Goal: Transaction & Acquisition: Book appointment/travel/reservation

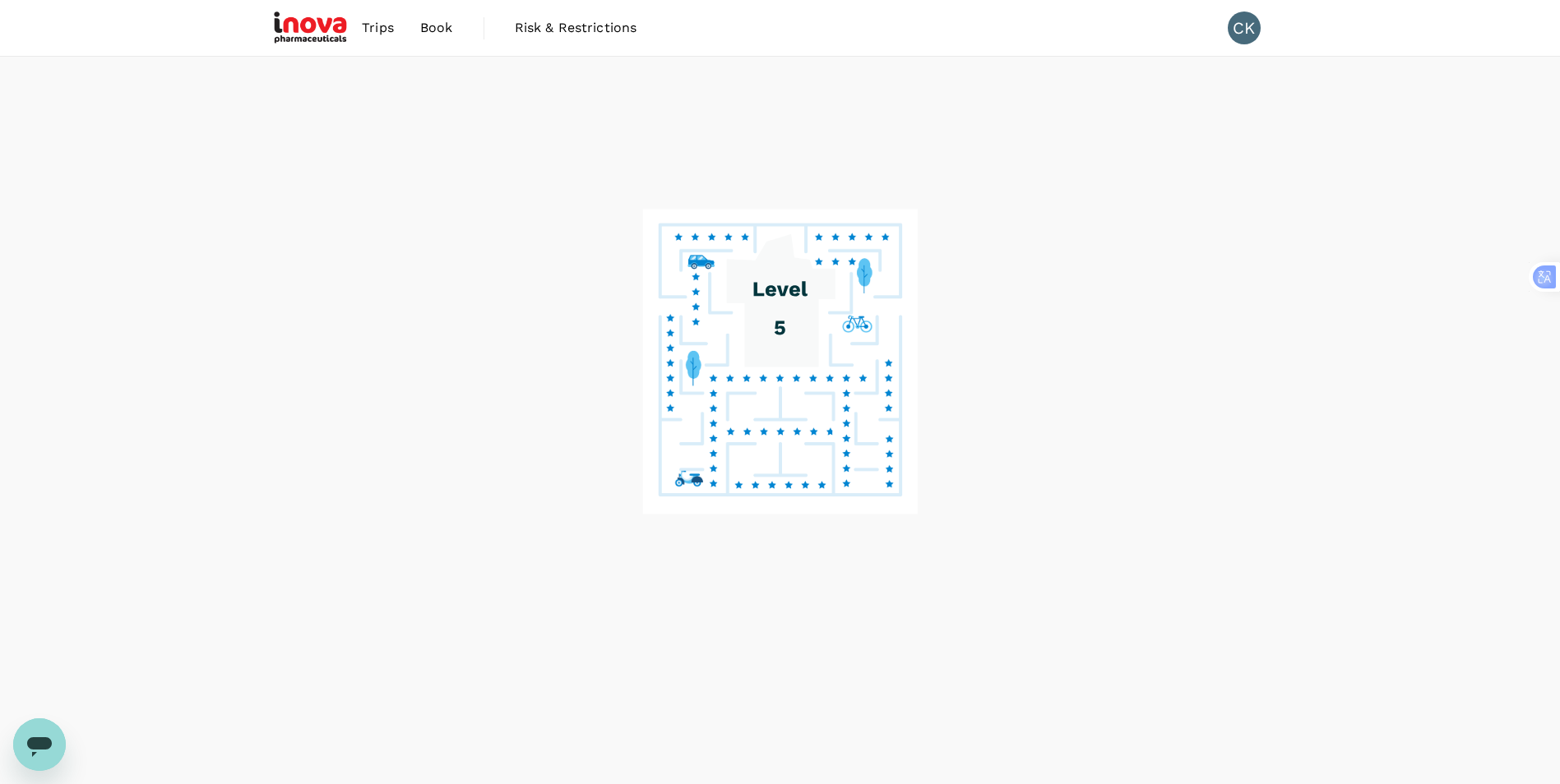
click at [380, 30] on span "Trips" at bounding box center [377, 28] width 32 height 20
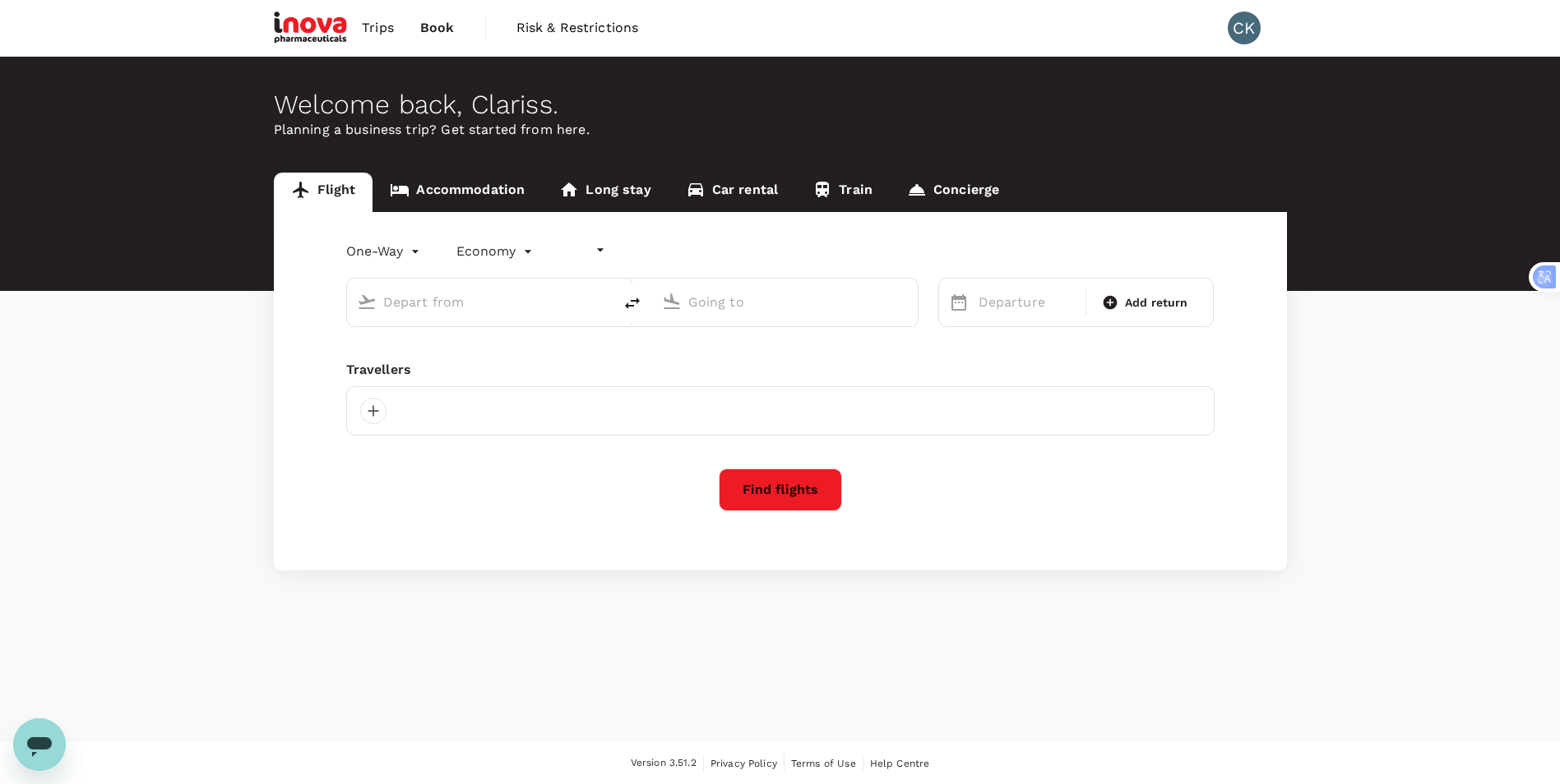
type input "undefined, undefined (any)"
click at [445, 298] on input "text" at bounding box center [481, 302] width 195 height 26
click at [439, 191] on link "Accommodation" at bounding box center [457, 192] width 169 height 40
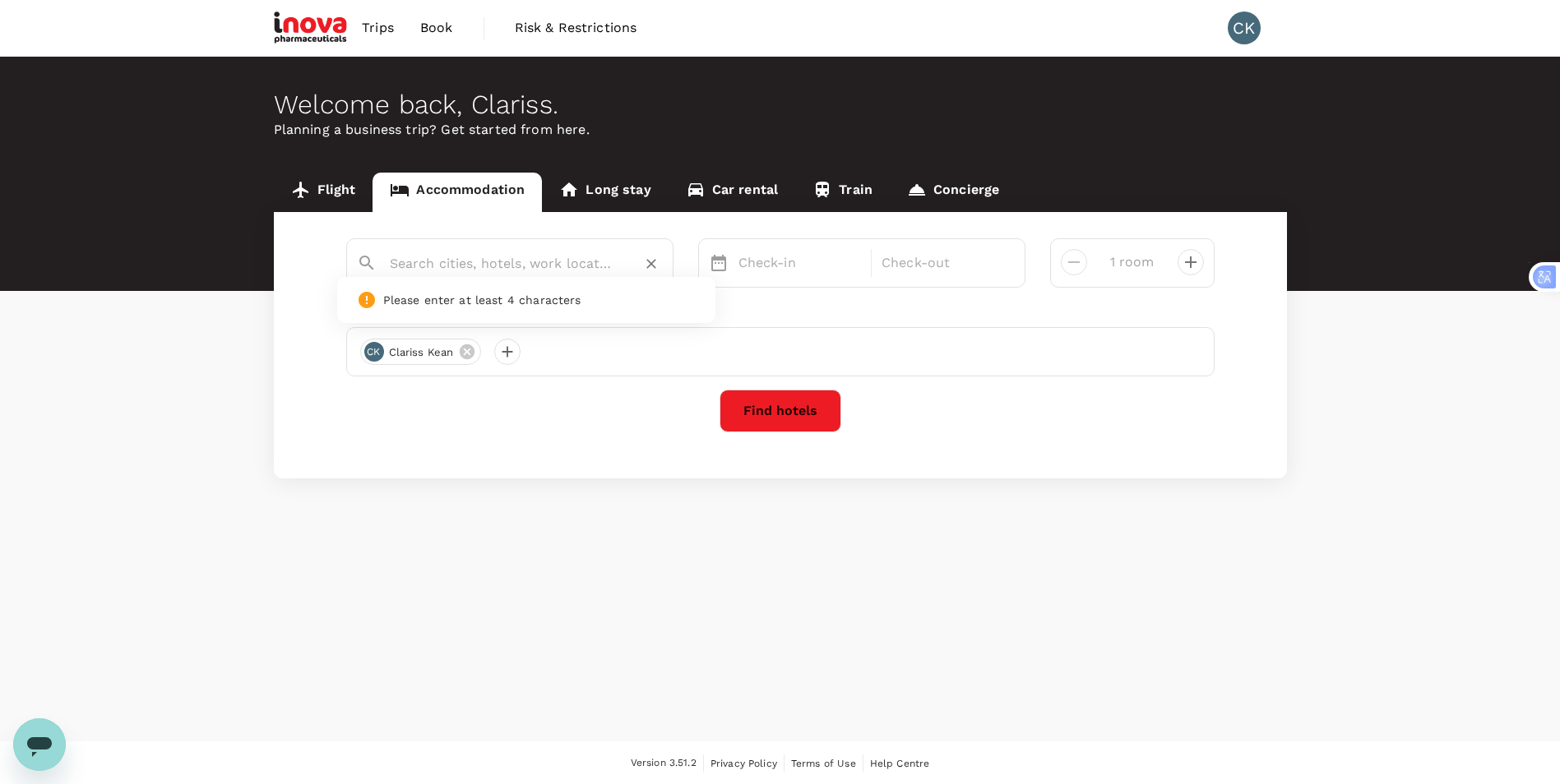
click at [435, 254] on input "text" at bounding box center [503, 264] width 227 height 26
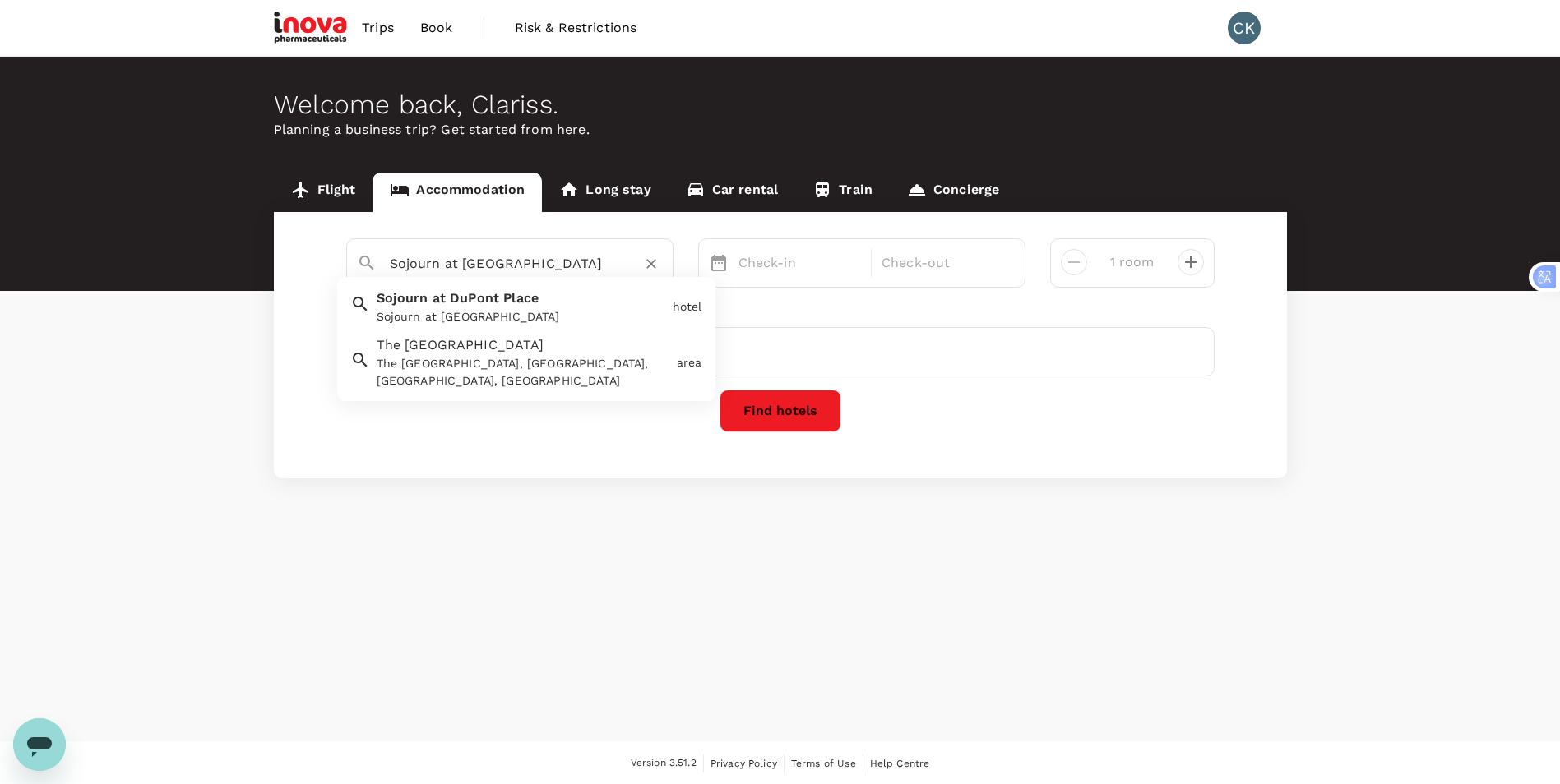
drag, startPoint x: 552, startPoint y: 266, endPoint x: 462, endPoint y: 272, distance: 90.2
click at [462, 272] on input "Sojourn at DuPont Place" at bounding box center [503, 264] width 227 height 26
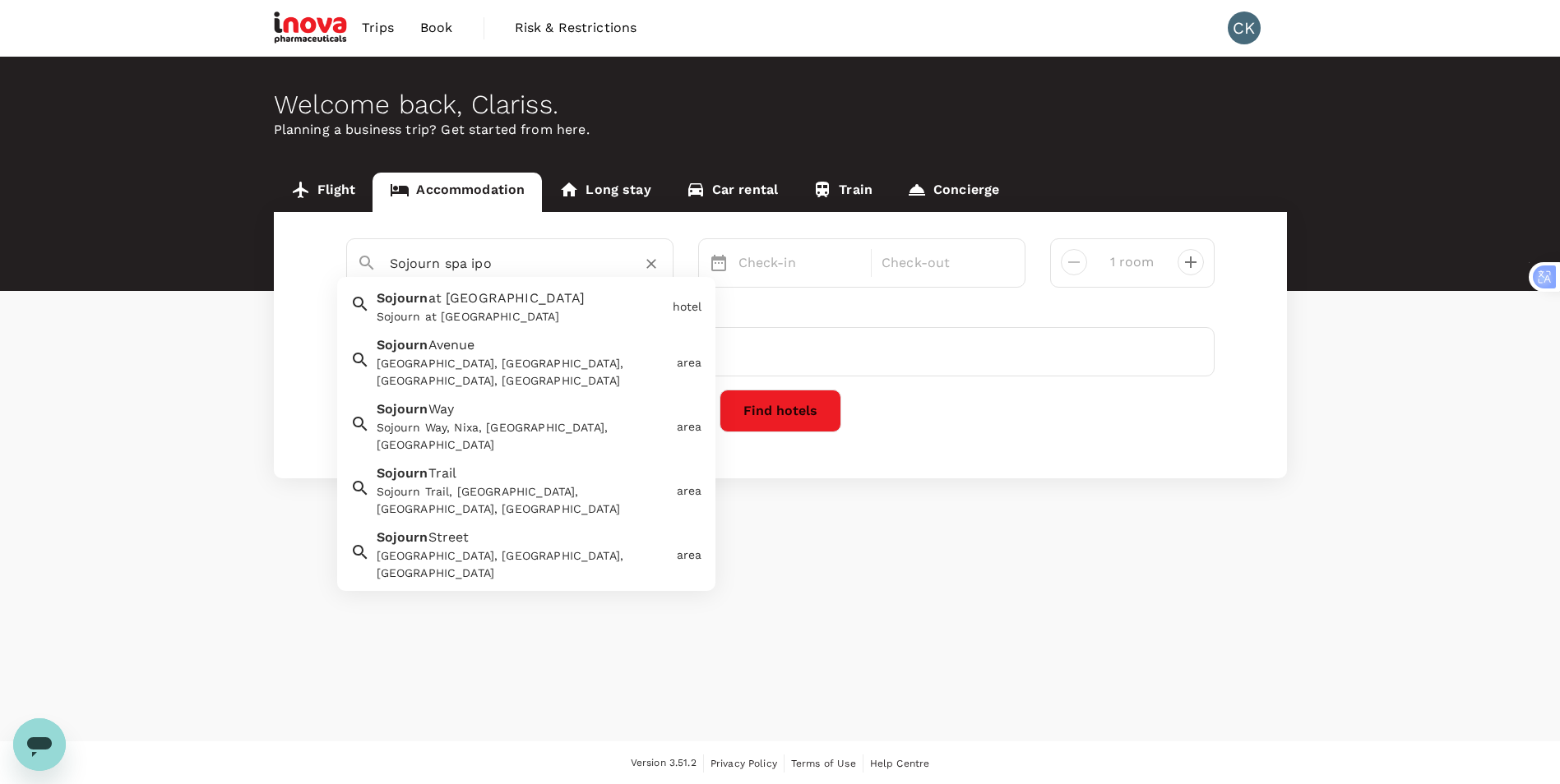
type input "Sojourn spa ipoh"
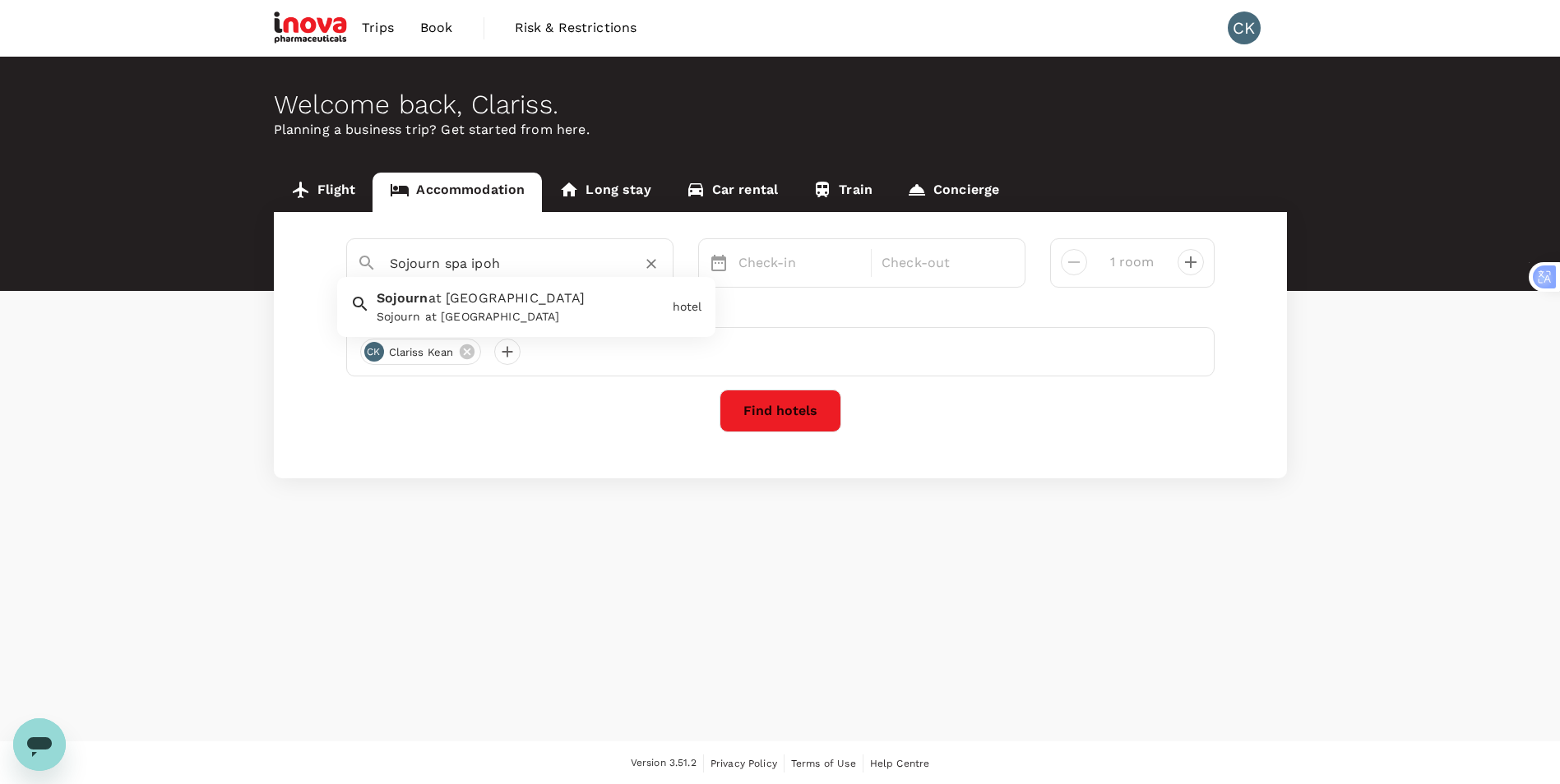
click at [647, 259] on icon "Clear" at bounding box center [651, 263] width 16 height 16
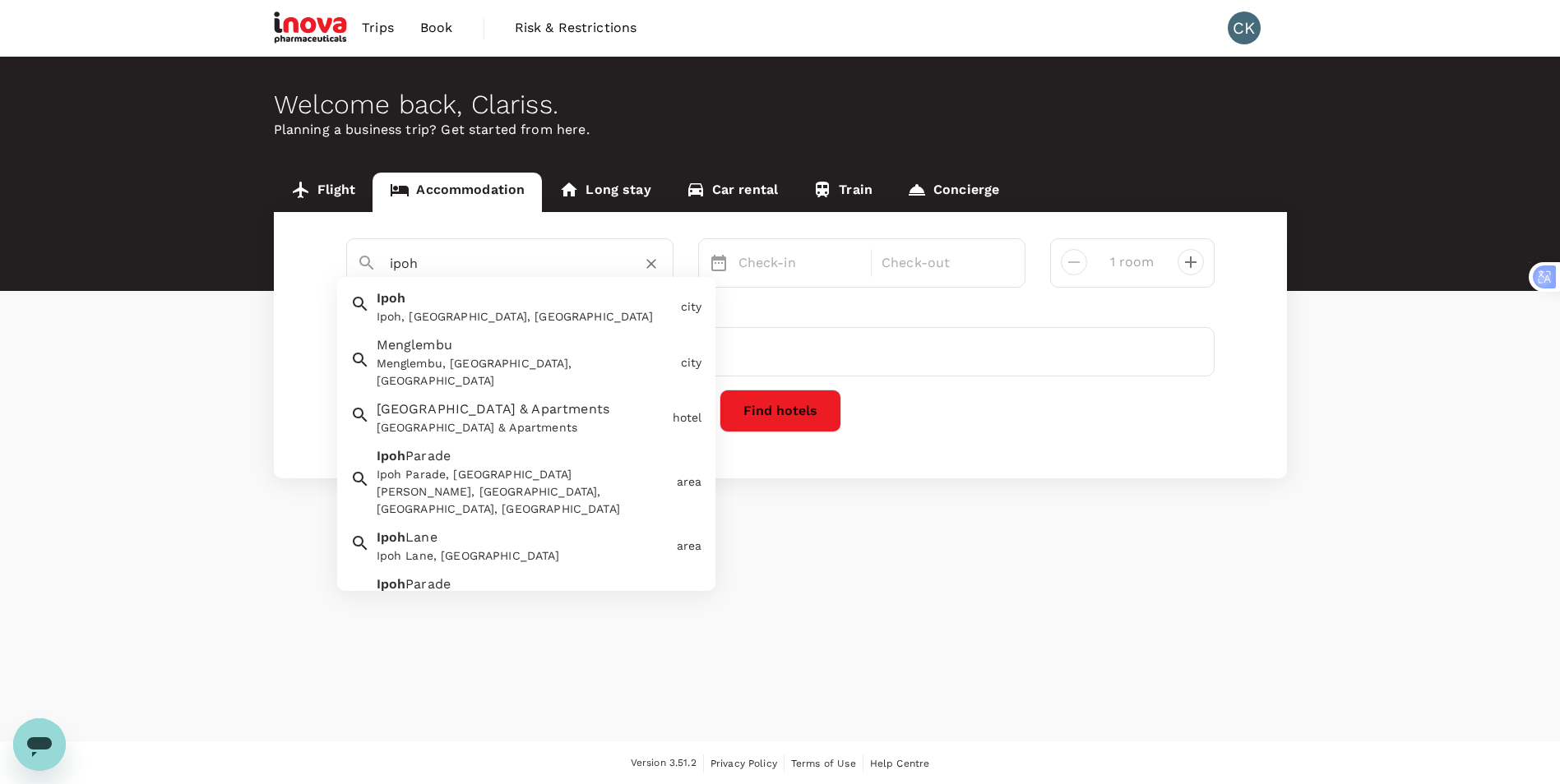
click at [454, 318] on div "Ipoh, Perak, Malaysia" at bounding box center [525, 317] width 298 height 17
type input "Ipoh"
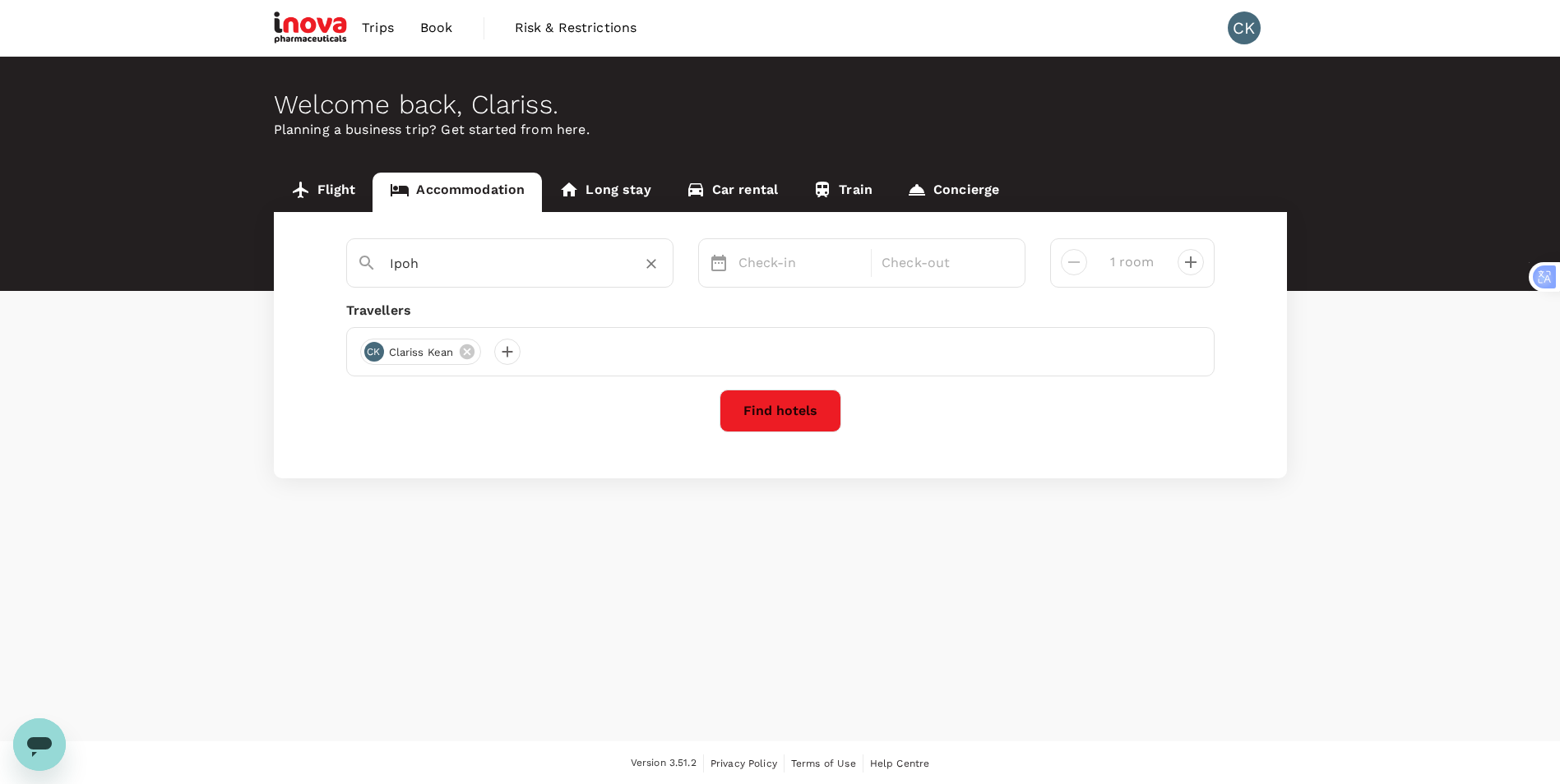
click at [762, 420] on button "Find hotels" at bounding box center [780, 411] width 122 height 43
click at [279, 670] on icon "Close" at bounding box center [279, 665] width 16 height 16
click at [820, 266] on p "Check-in" at bounding box center [800, 263] width 123 height 20
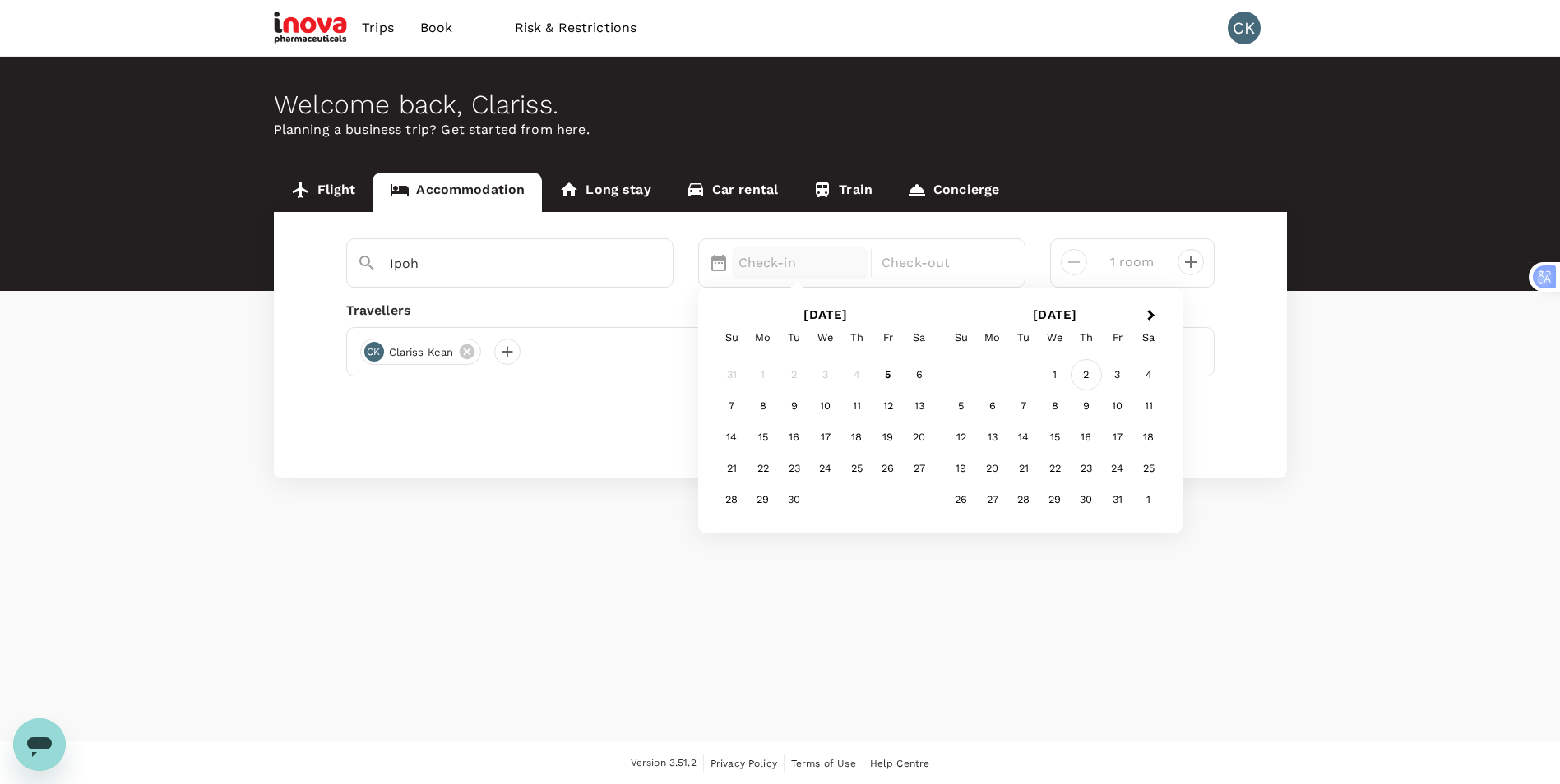
click at [1088, 377] on div "2" at bounding box center [1086, 375] width 31 height 31
click at [882, 369] on div "3" at bounding box center [888, 375] width 31 height 31
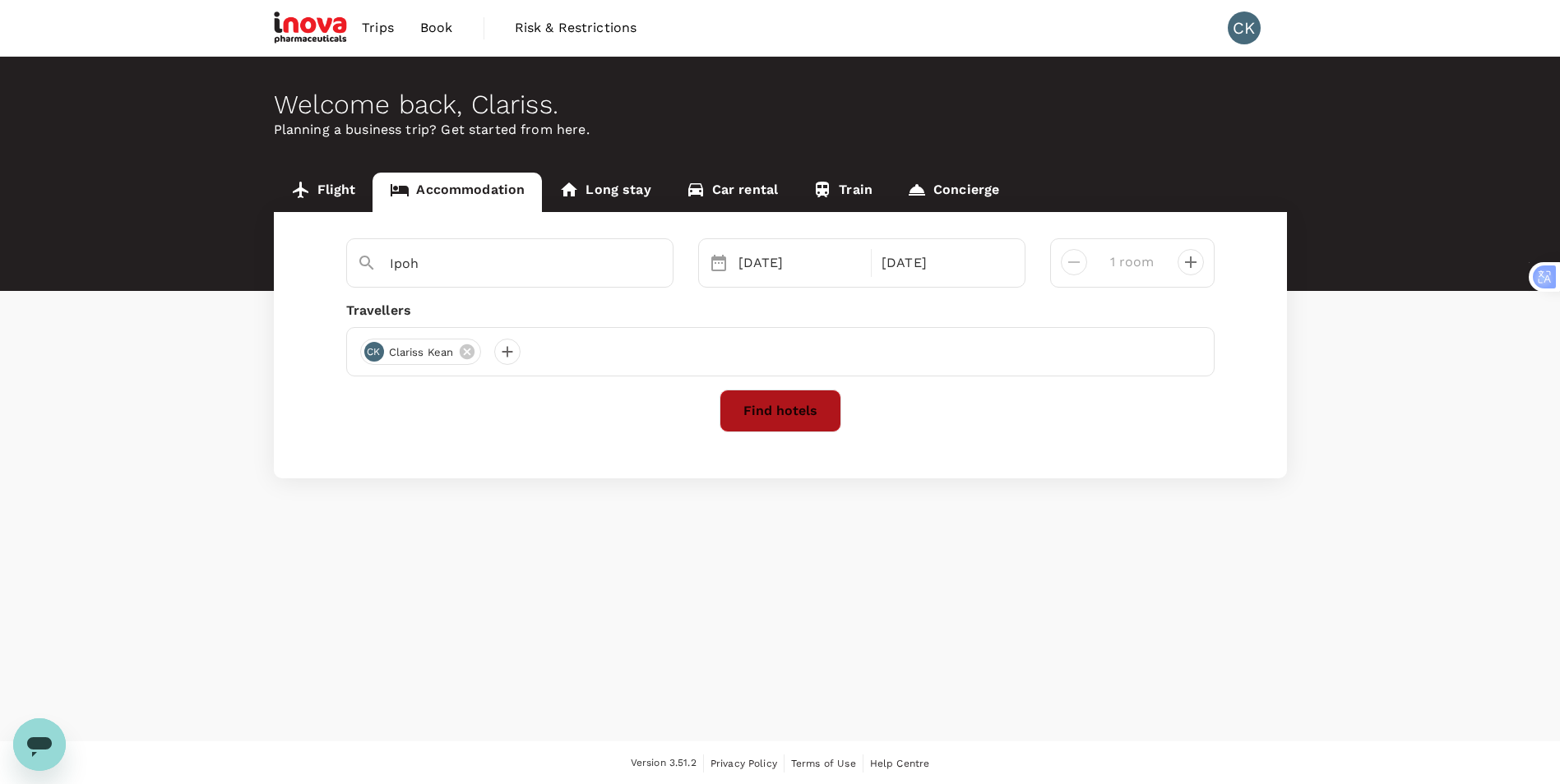
click at [789, 410] on button "Find hotels" at bounding box center [780, 411] width 122 height 43
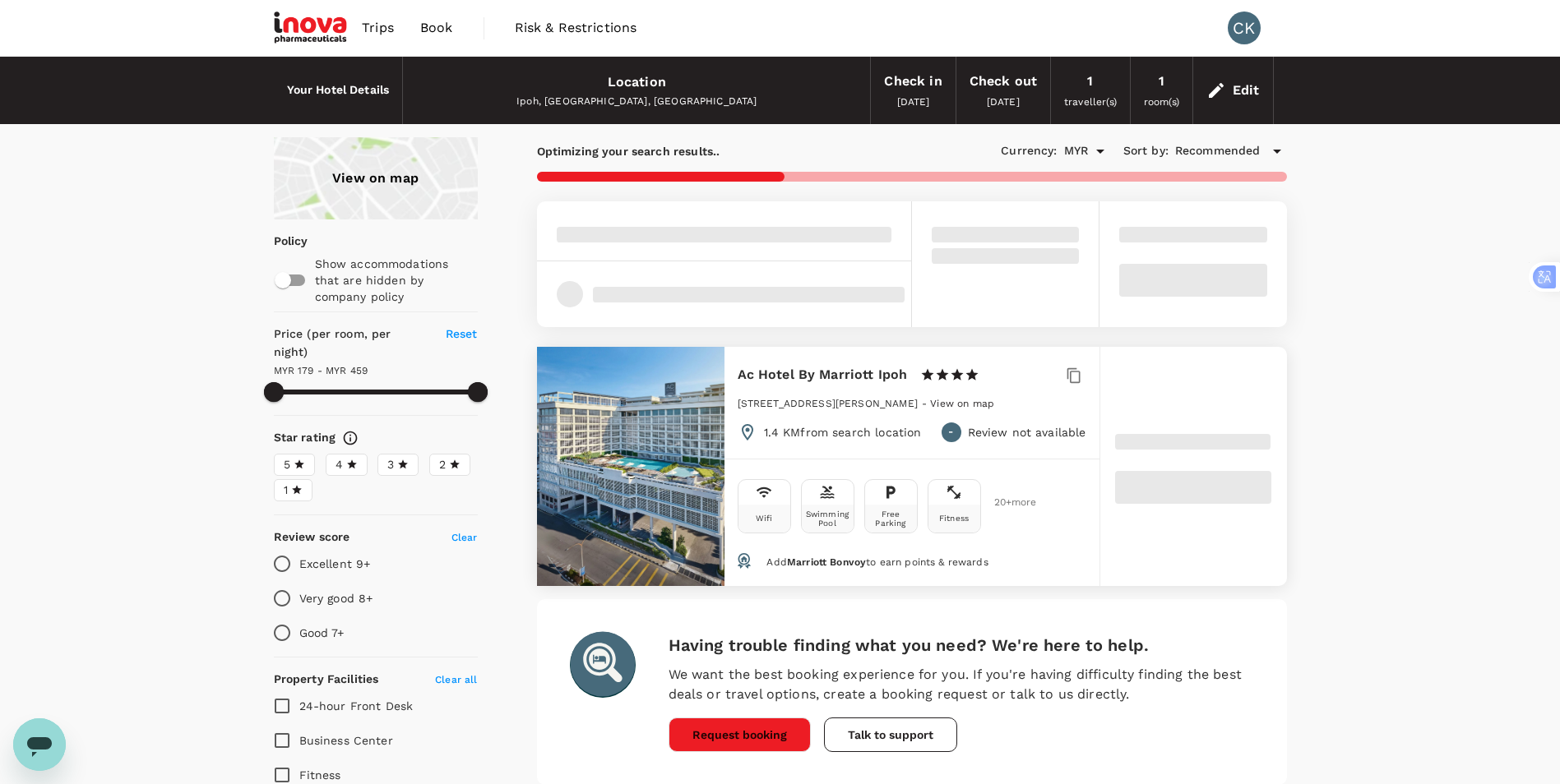
type input "459.15"
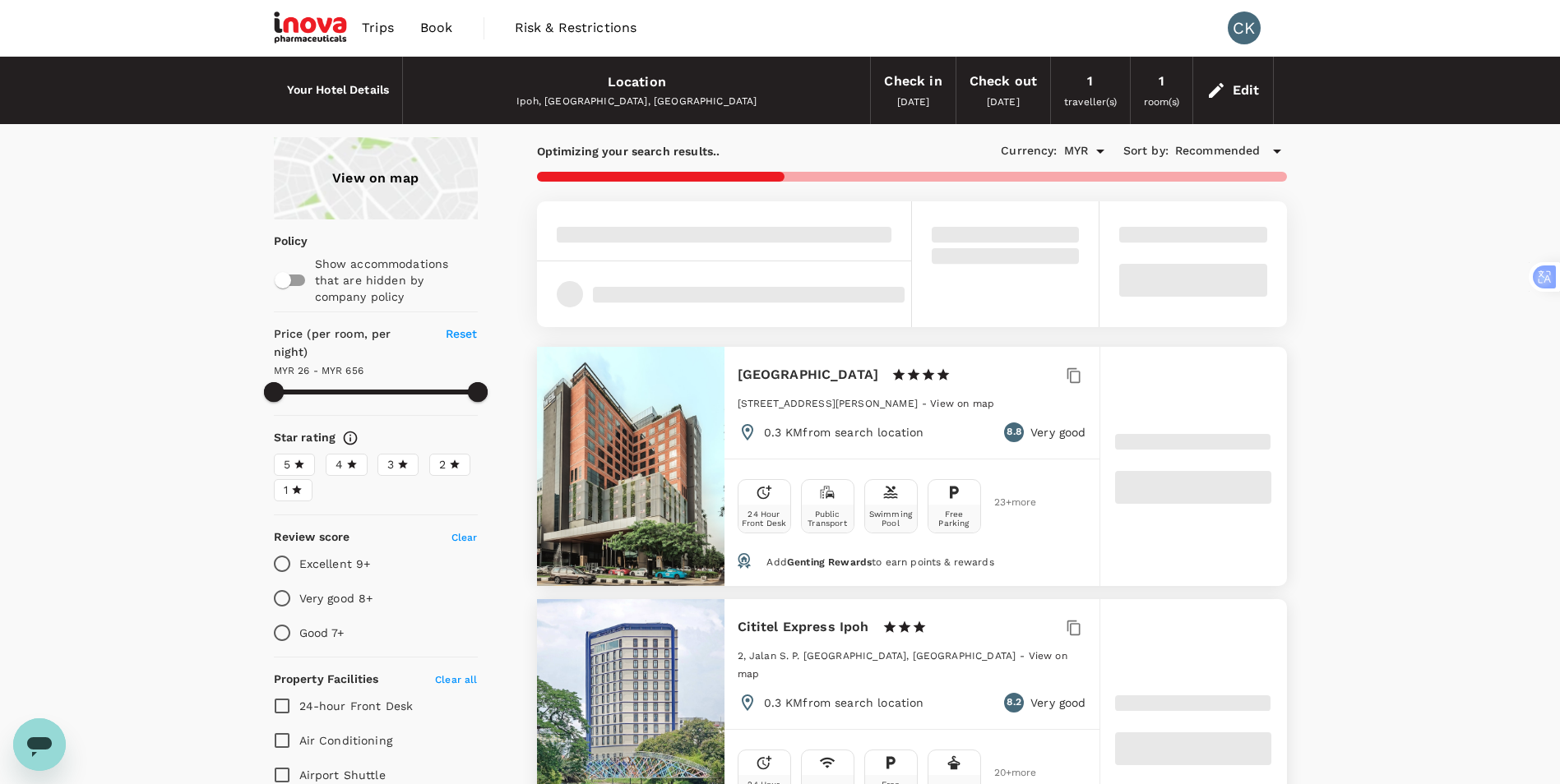
type input "26.15"
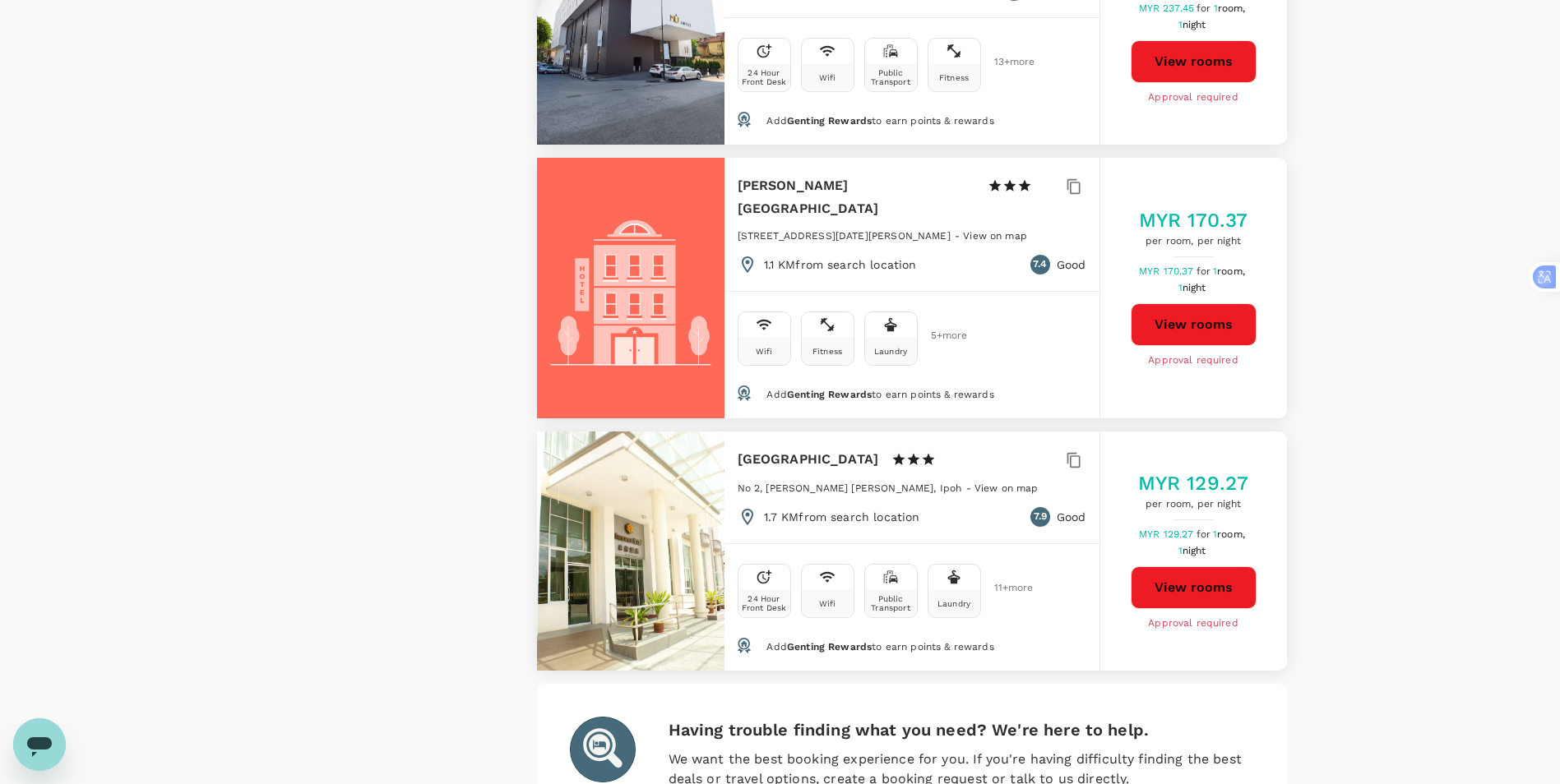
scroll to position [4761, 0]
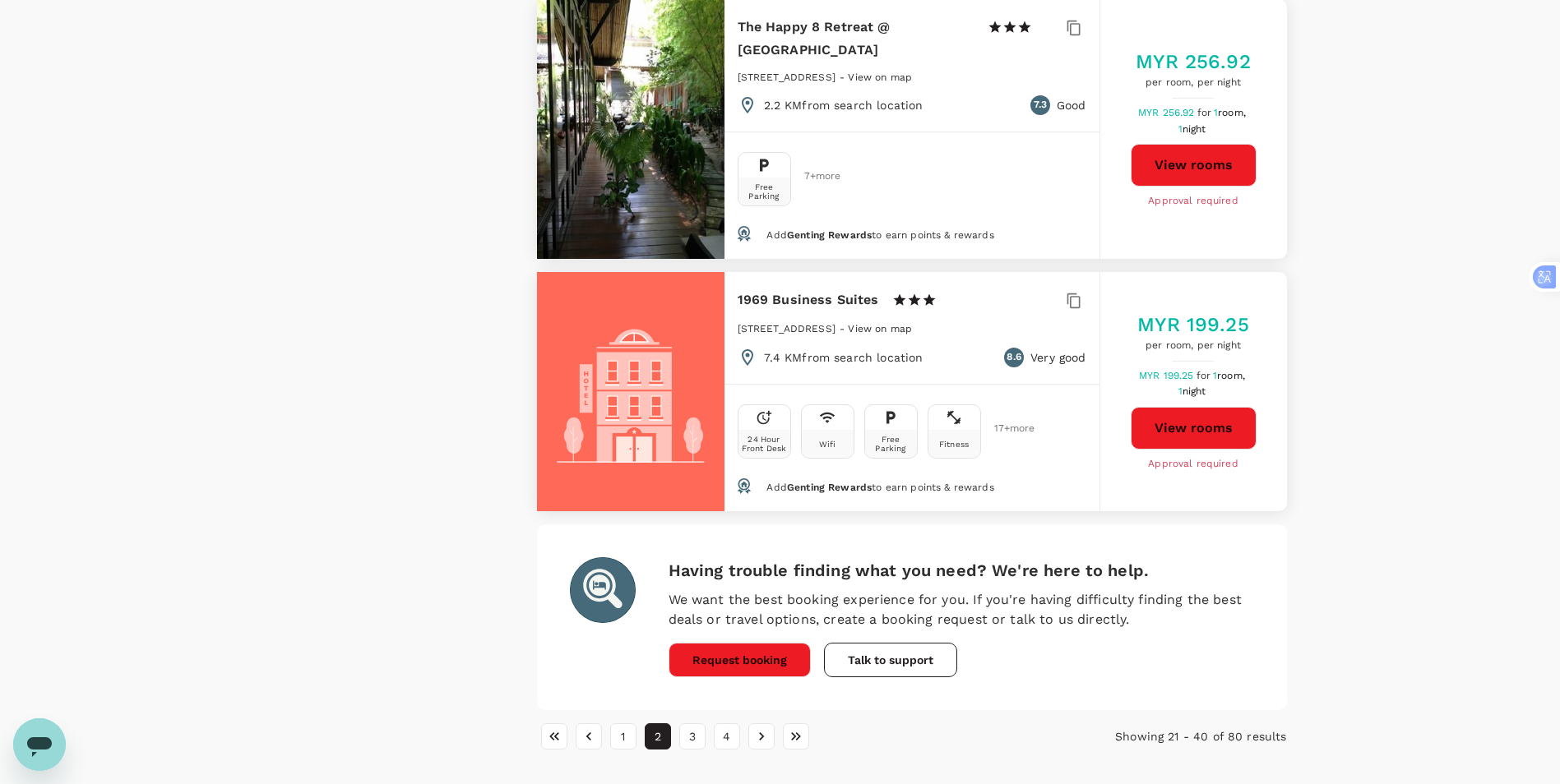
scroll to position [4808, 0]
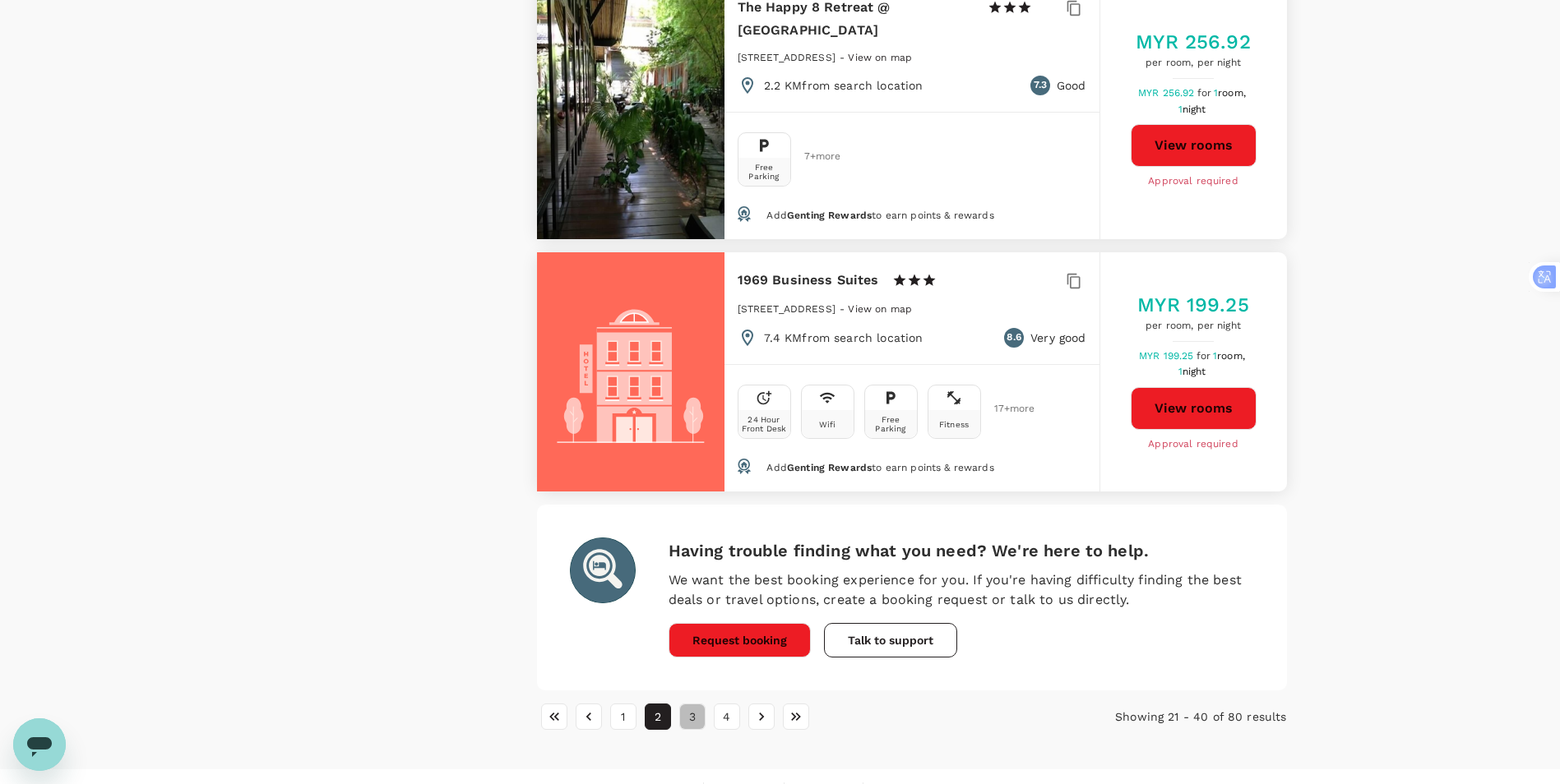
click at [688, 704] on button "3" at bounding box center [692, 717] width 26 height 26
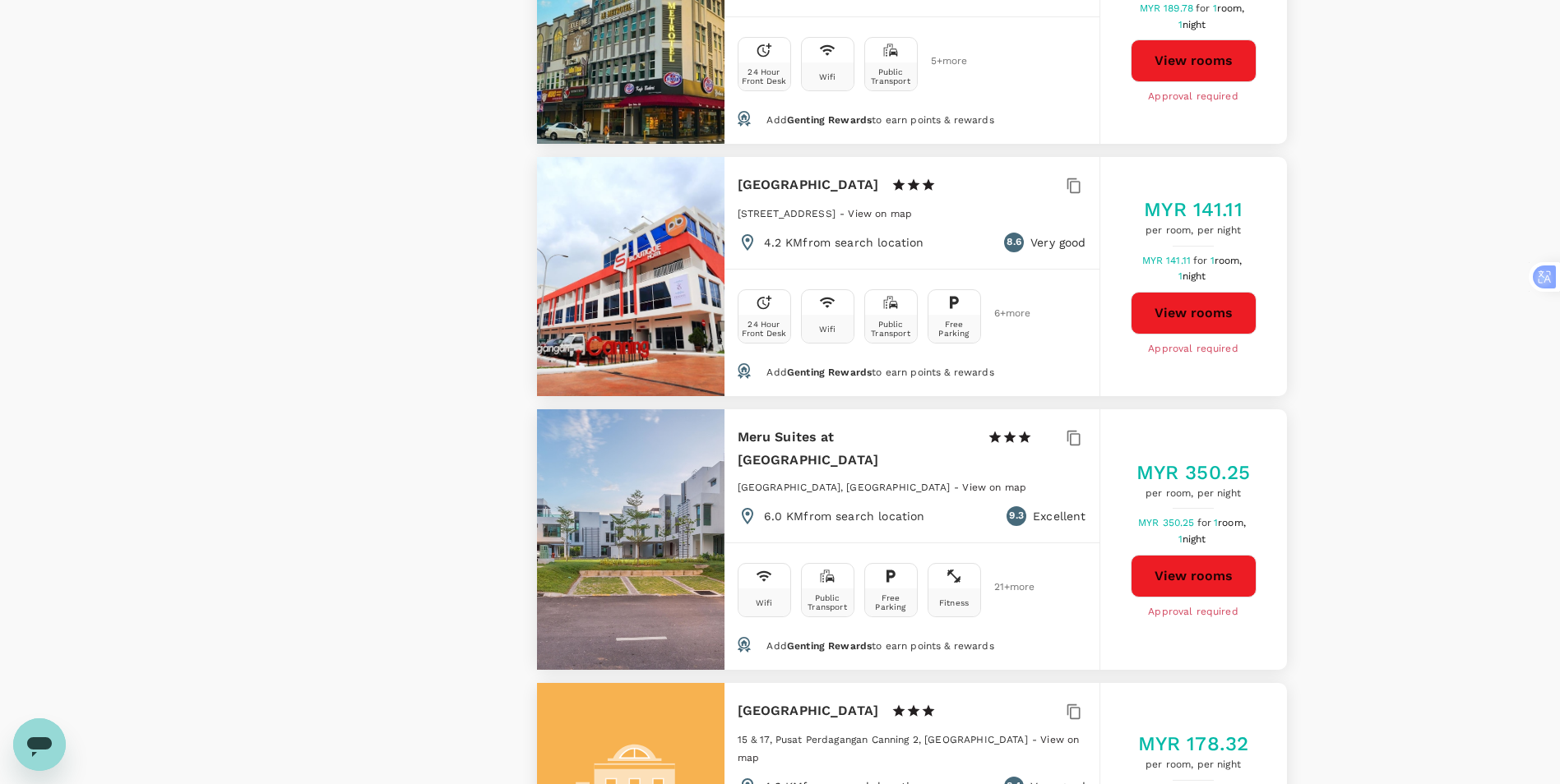
type input "1665.15"
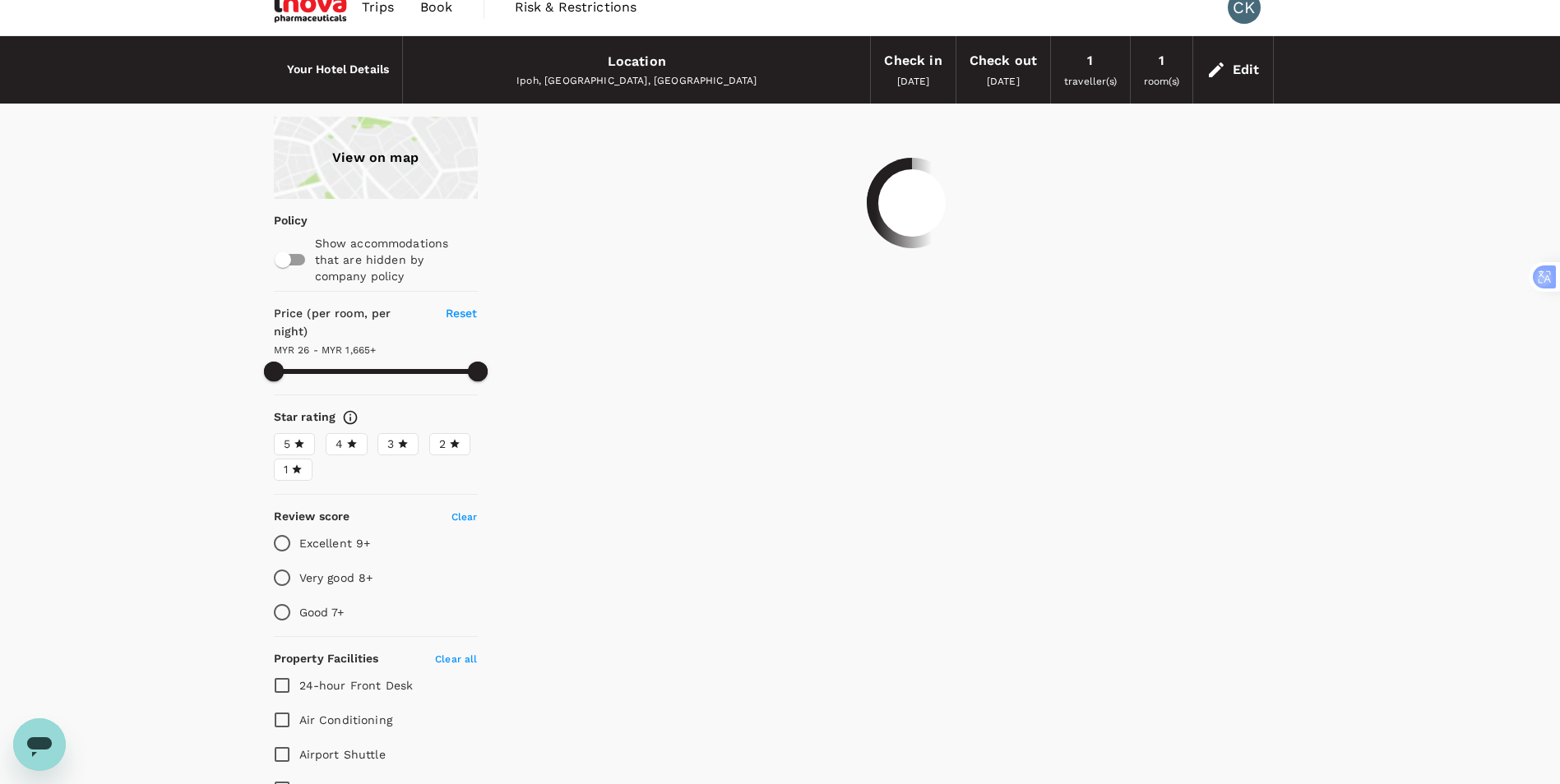
scroll to position [0, 0]
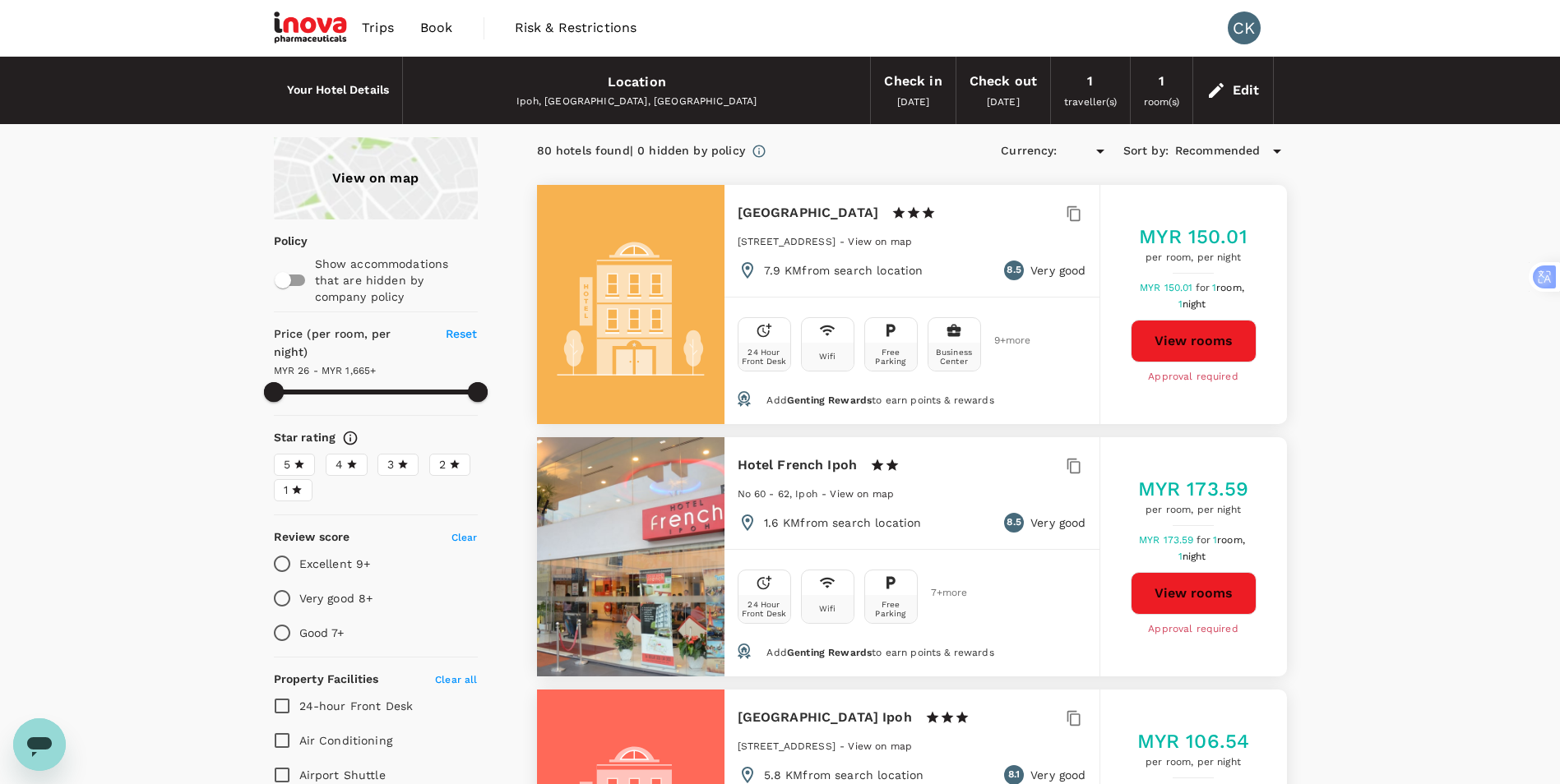
type input "MYR"
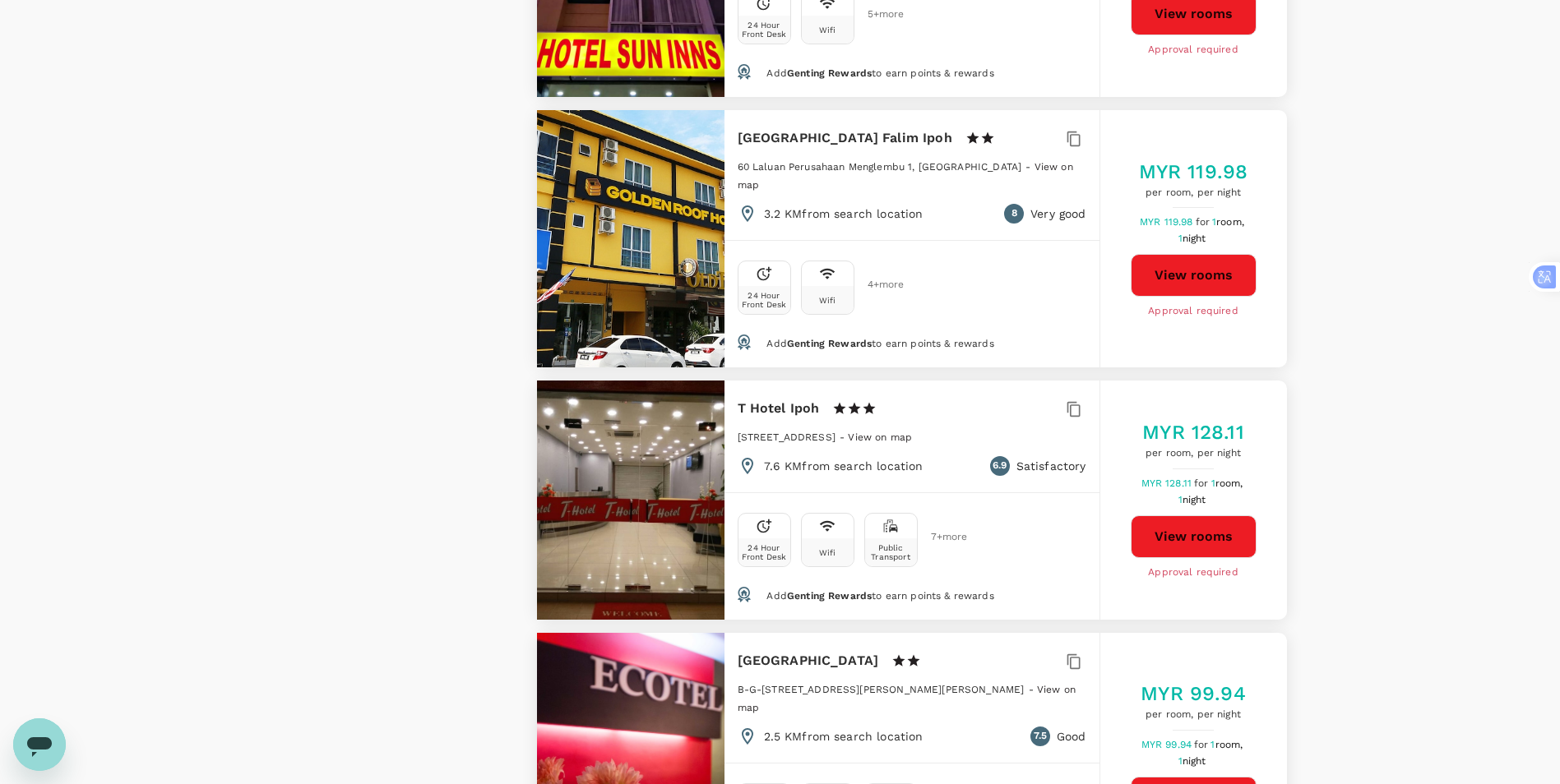
scroll to position [4768, 0]
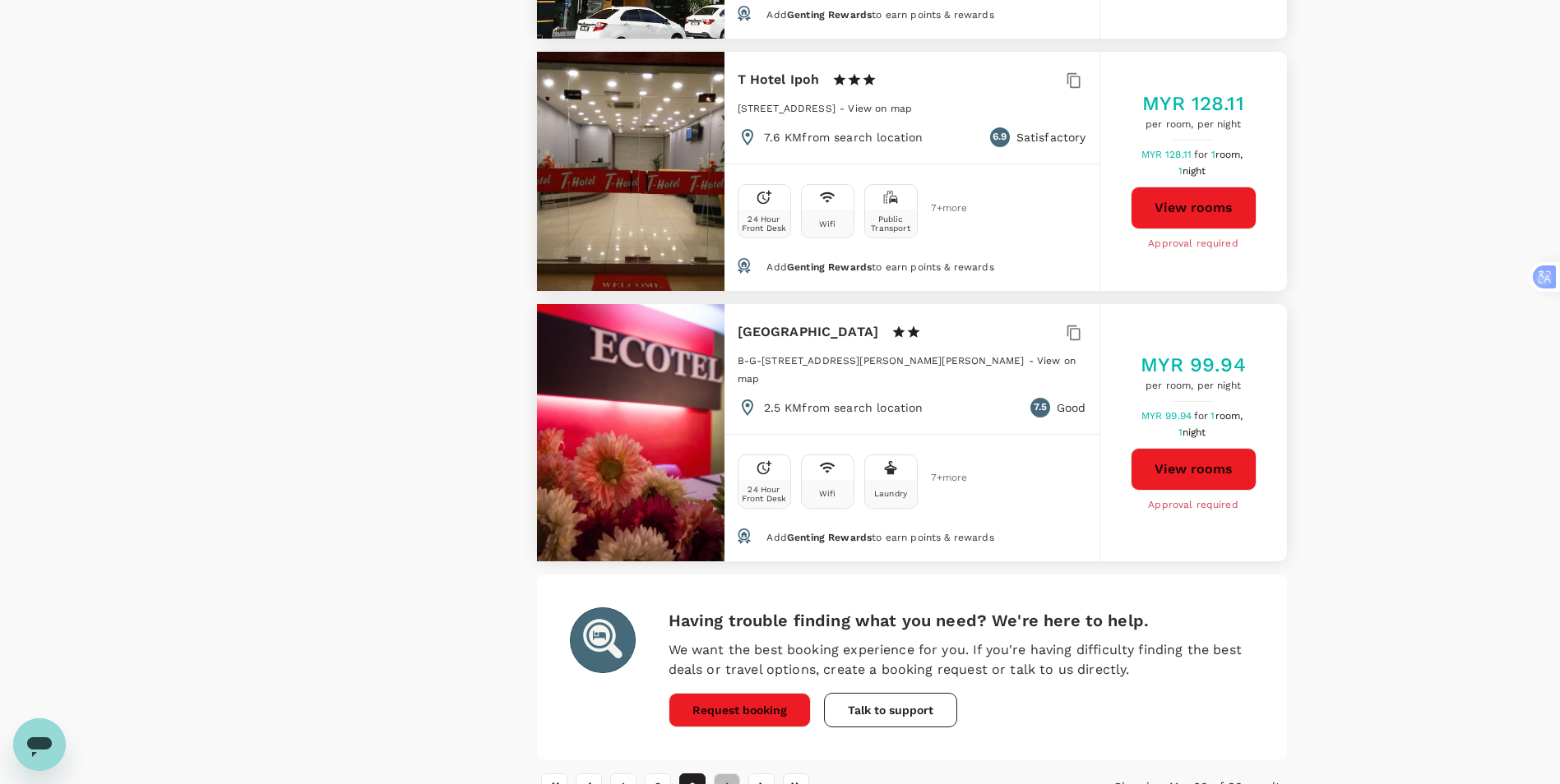
click at [728, 774] on button "4" at bounding box center [727, 787] width 26 height 26
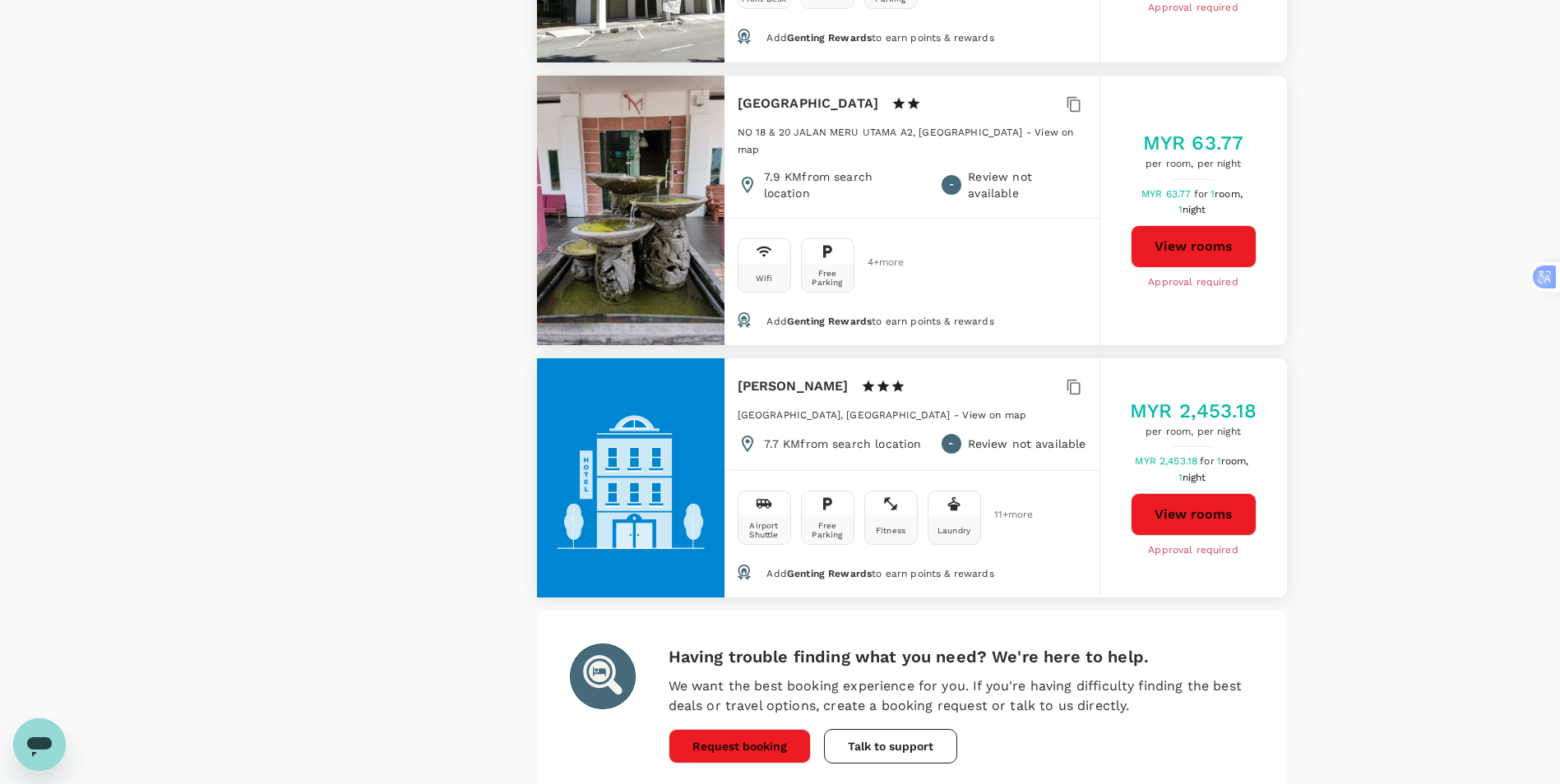
scroll to position [4814, 0]
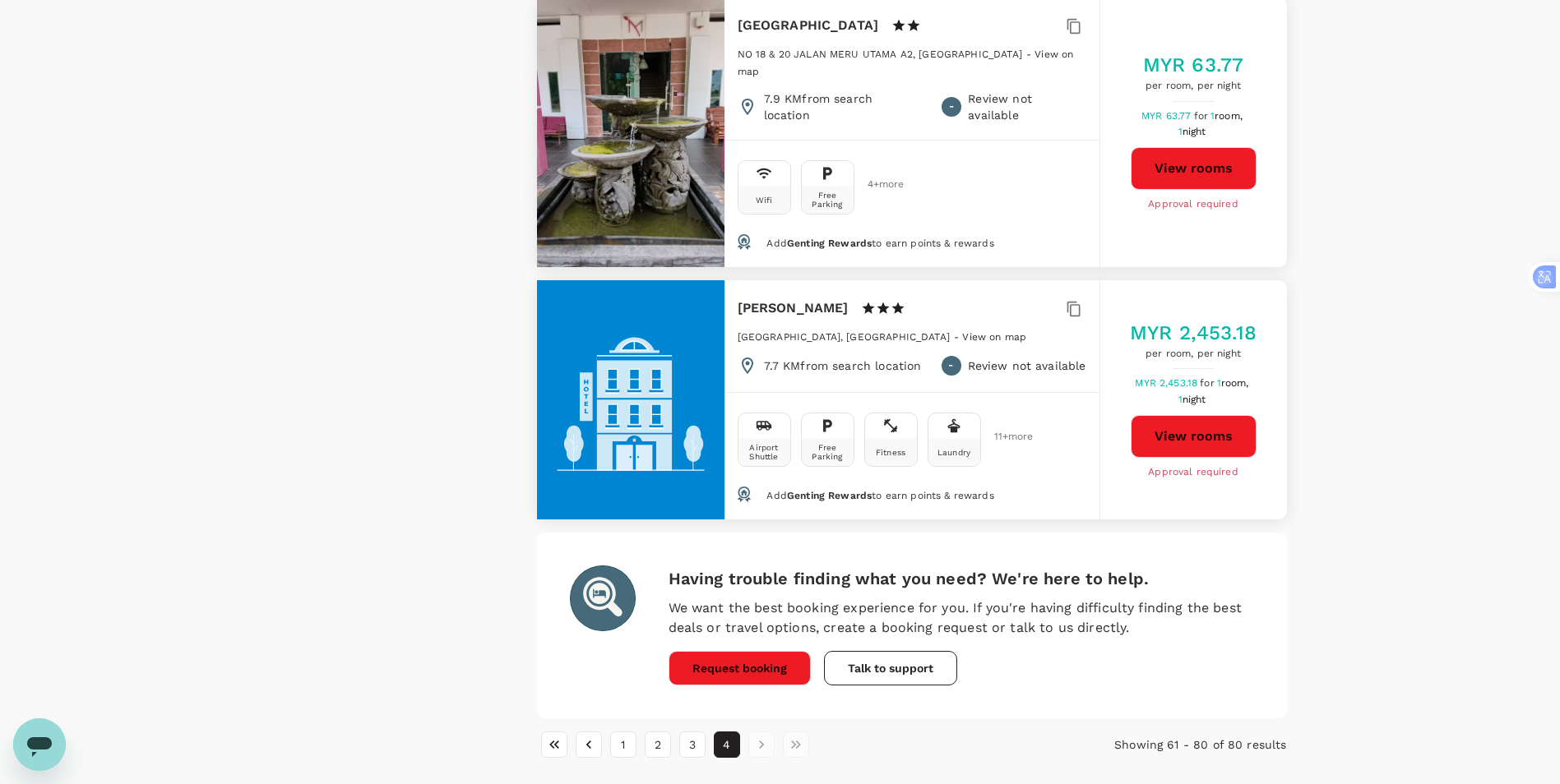
click at [759, 731] on li "pagination navigation" at bounding box center [762, 744] width 35 height 26
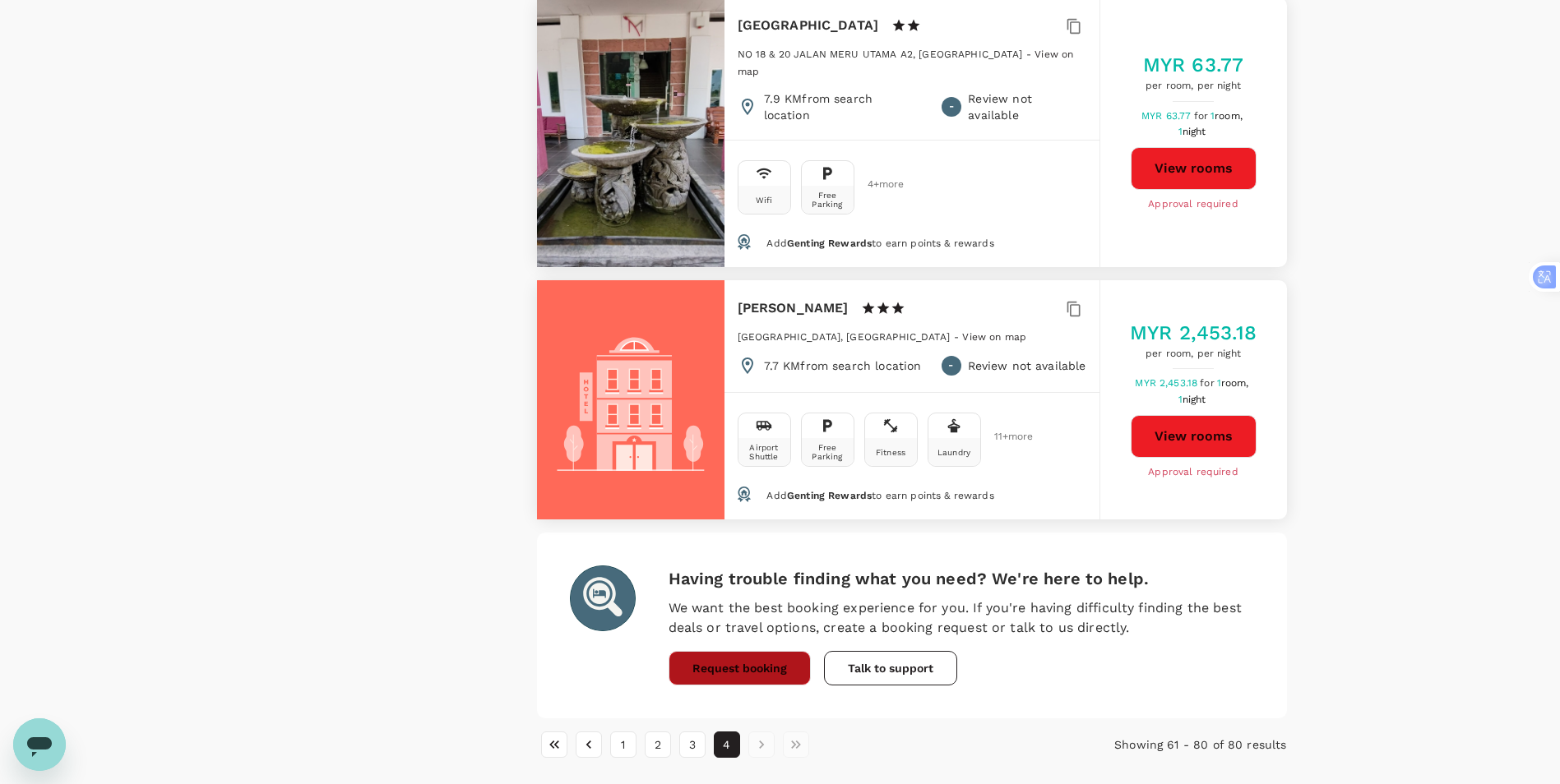
click at [750, 651] on button "Request booking" at bounding box center [739, 668] width 142 height 34
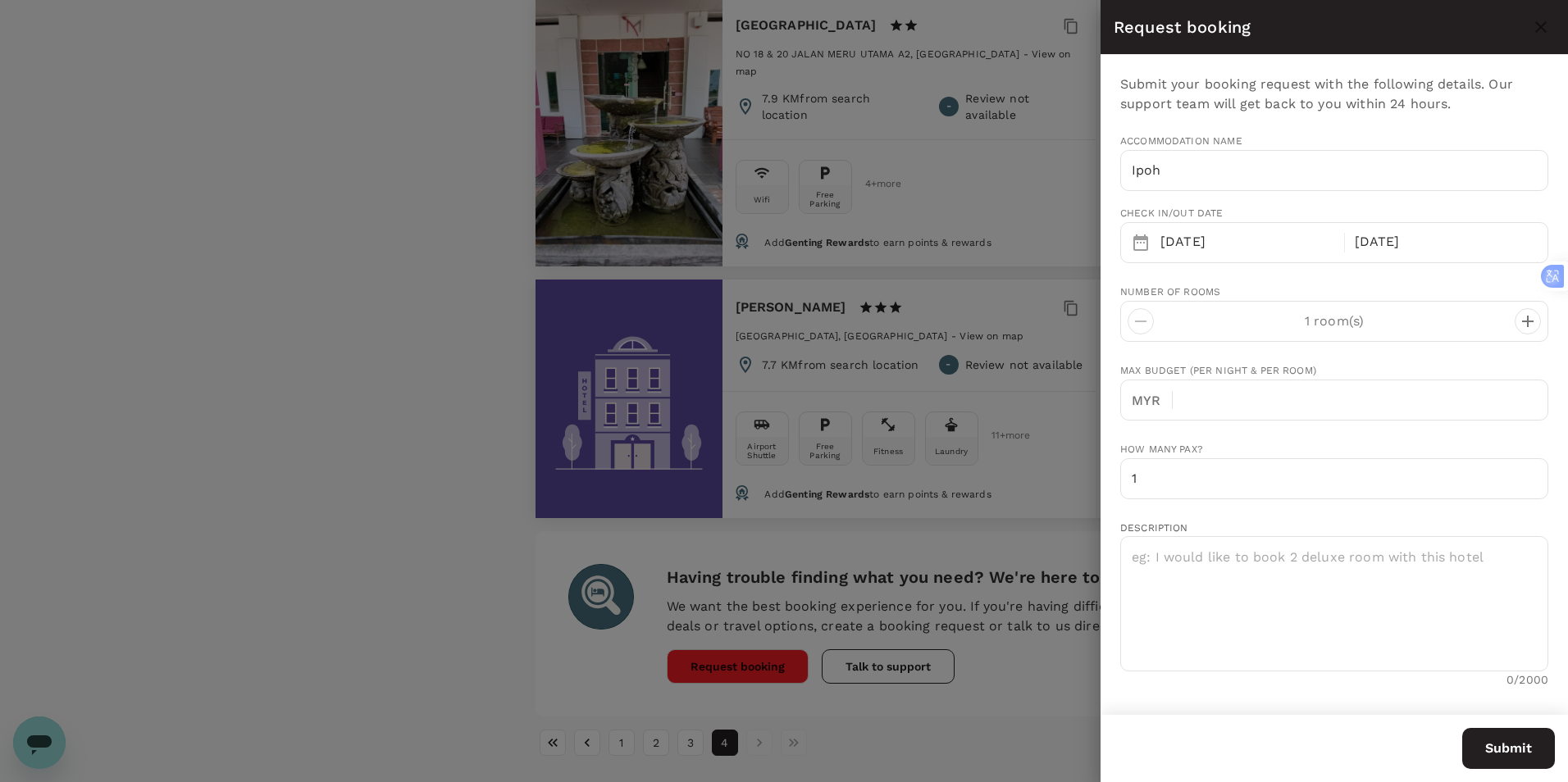
type input "c.kean@inovapharma.com"
type input "60"
type input "127208868"
click at [363, 347] on div at bounding box center [784, 391] width 1568 height 782
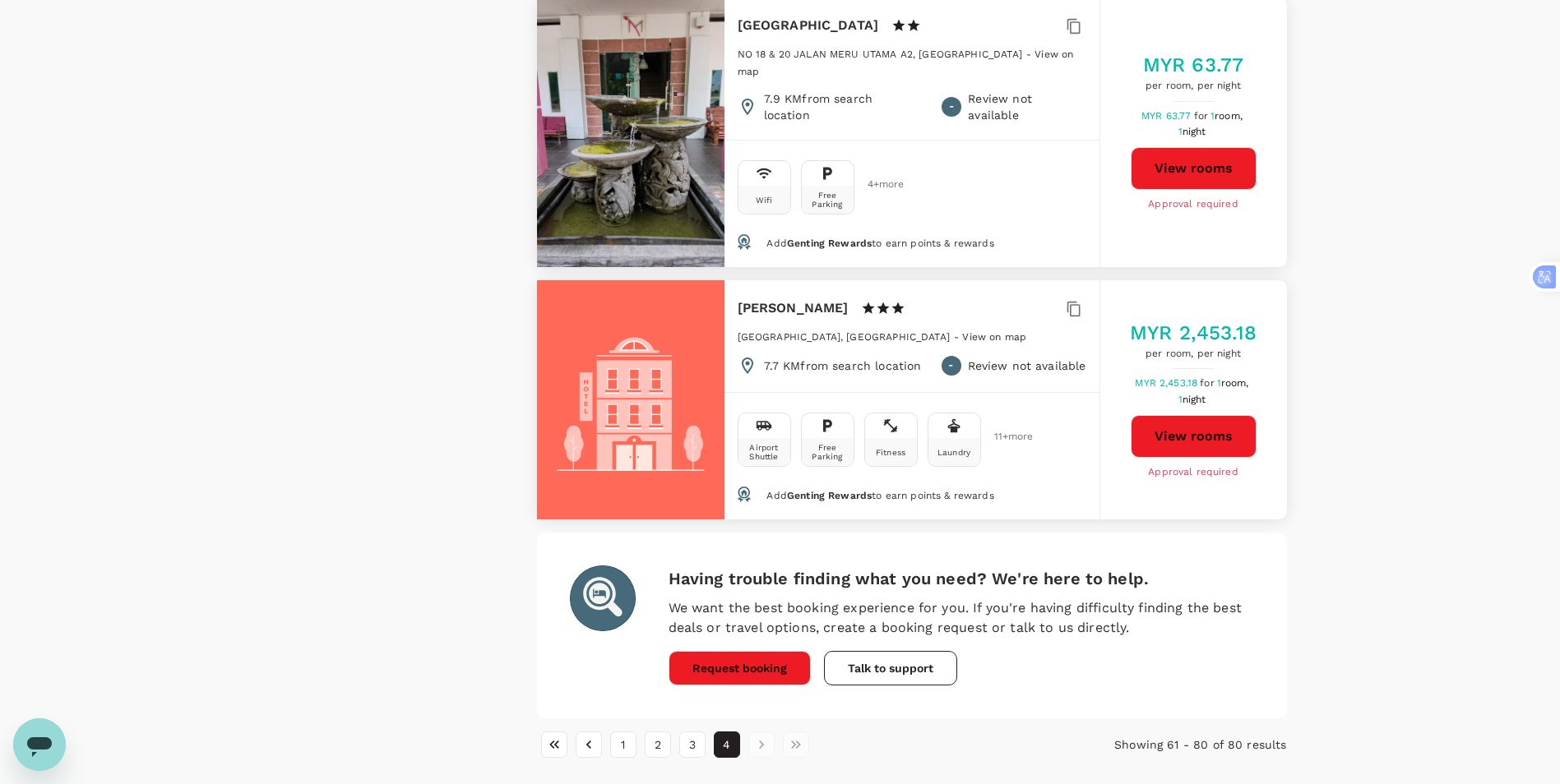
click at [759, 731] on li "pagination navigation" at bounding box center [762, 744] width 35 height 26
click at [760, 731] on li "pagination navigation" at bounding box center [762, 744] width 35 height 26
click at [795, 731] on li "pagination navigation" at bounding box center [796, 744] width 35 height 26
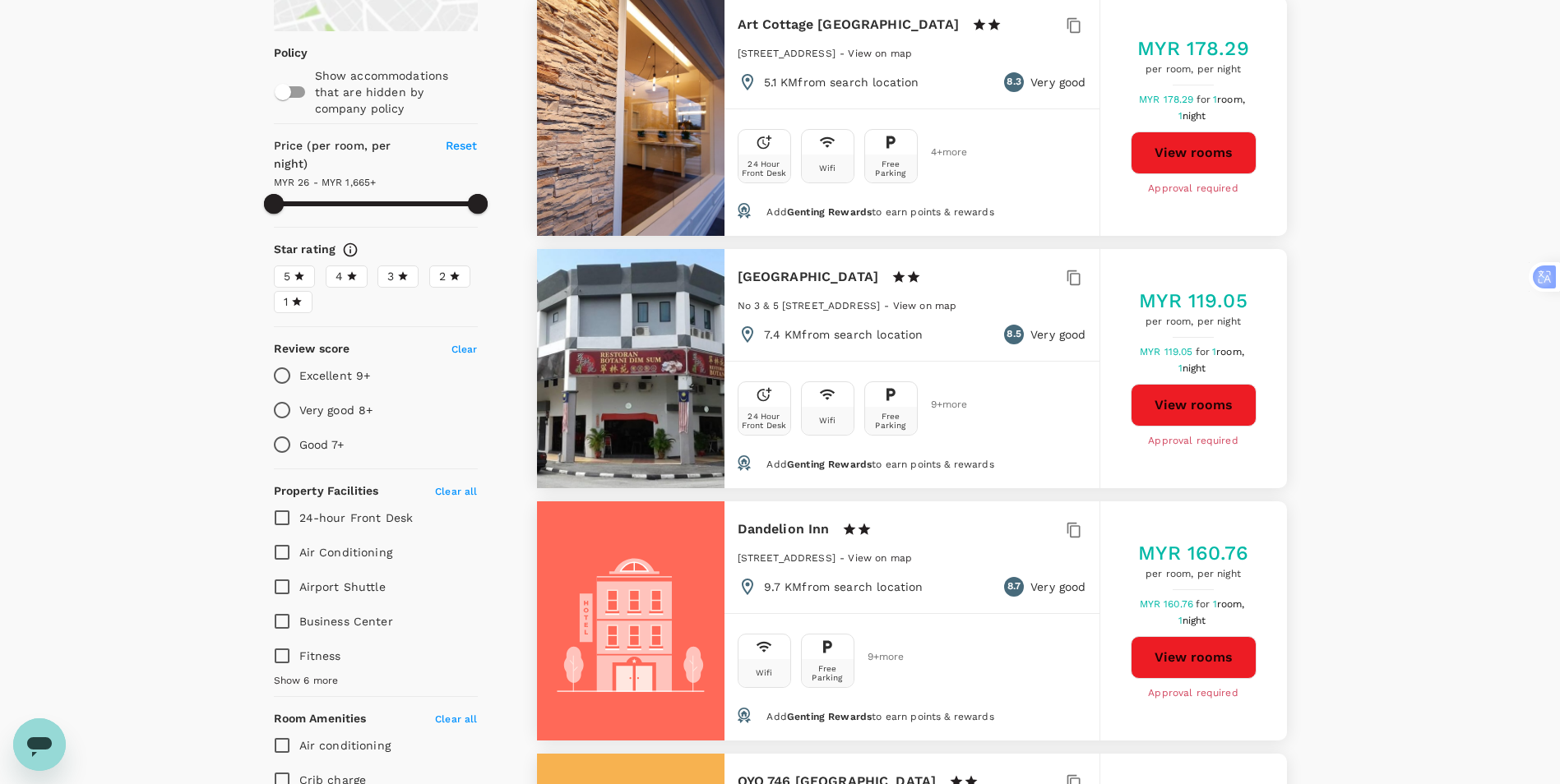
scroll to position [0, 0]
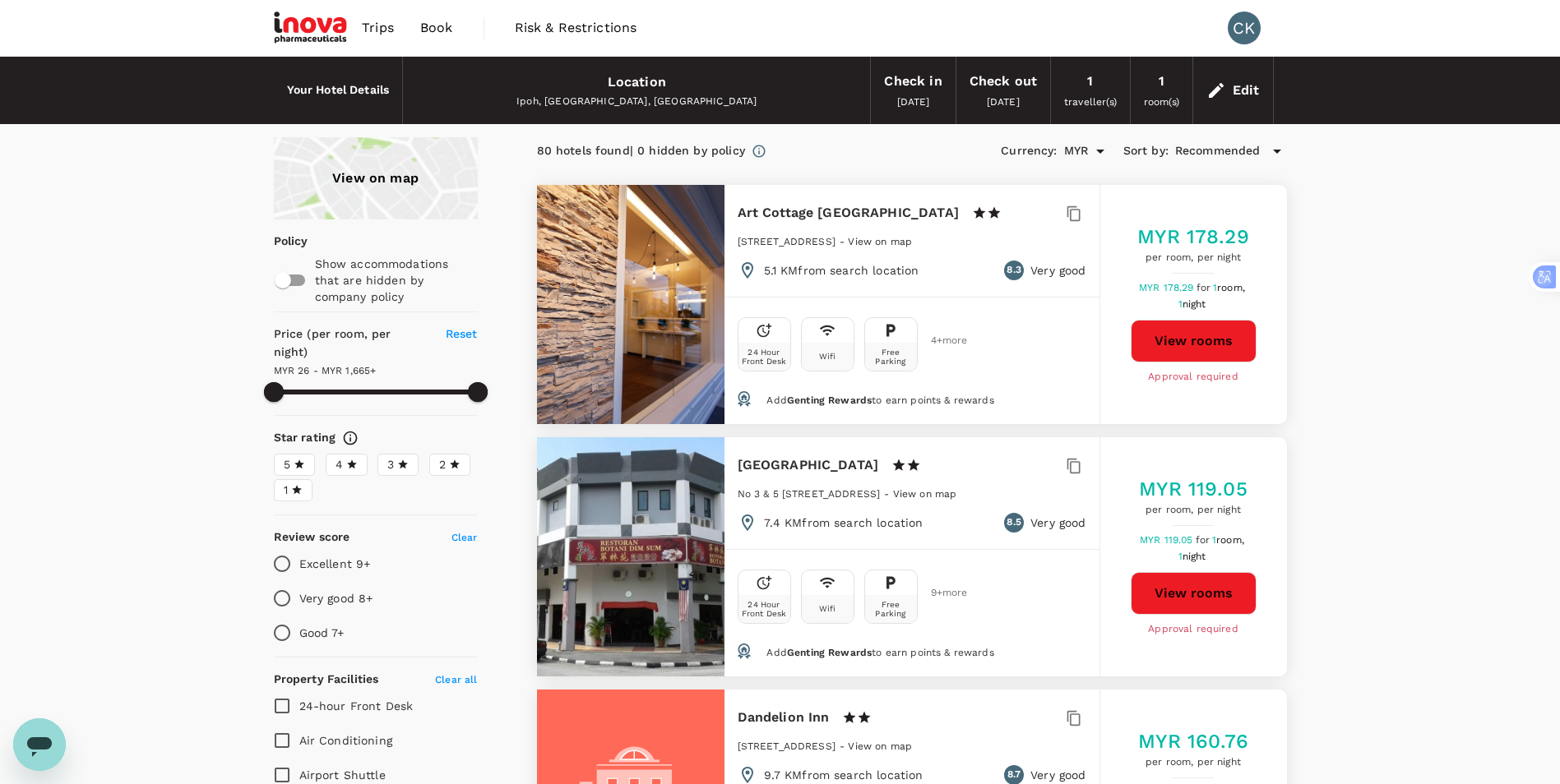
click at [1277, 147] on icon at bounding box center [1277, 151] width 20 height 20
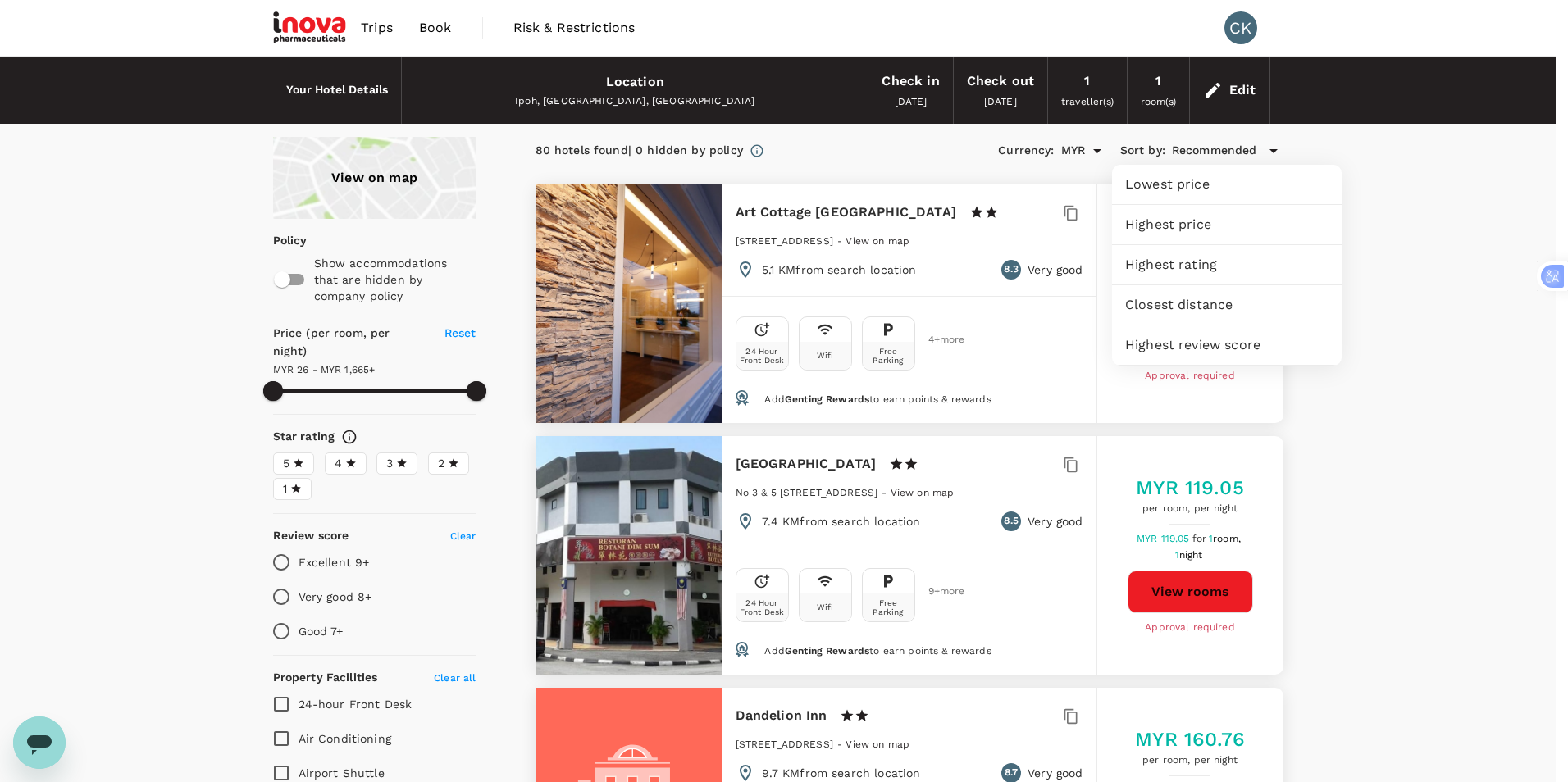
click at [330, 87] on div at bounding box center [784, 391] width 1568 height 782
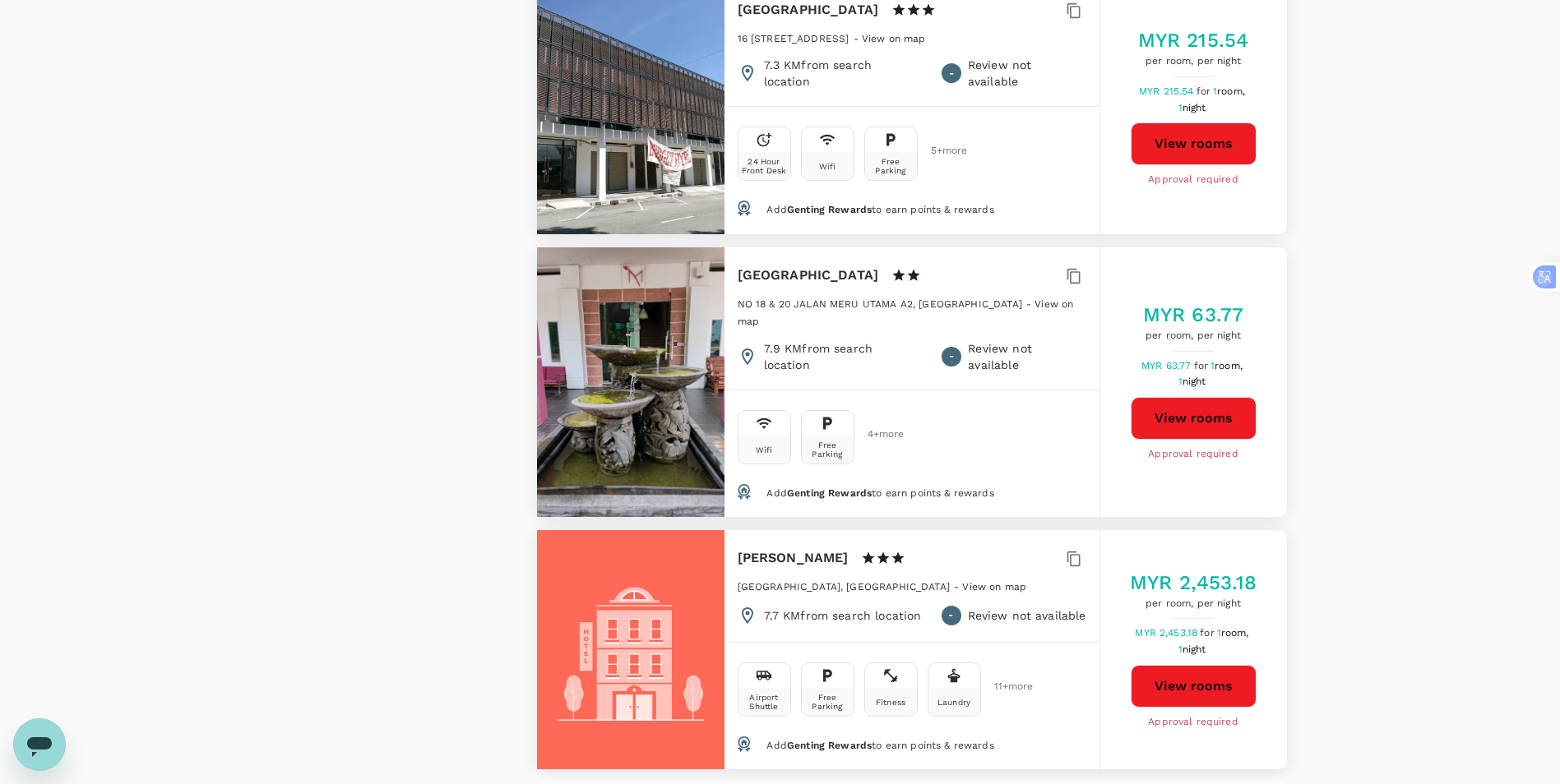
scroll to position [4768, 0]
